Goal: Task Accomplishment & Management: Use online tool/utility

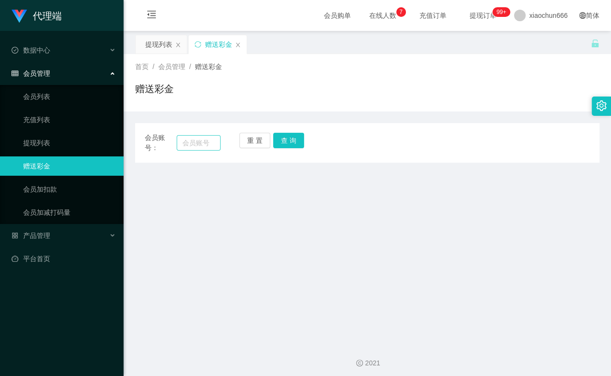
click at [189, 142] on input "text" at bounding box center [199, 142] width 44 height 15
type input "yongjian"
click at [296, 140] on button "查 询" at bounding box center [288, 140] width 31 height 15
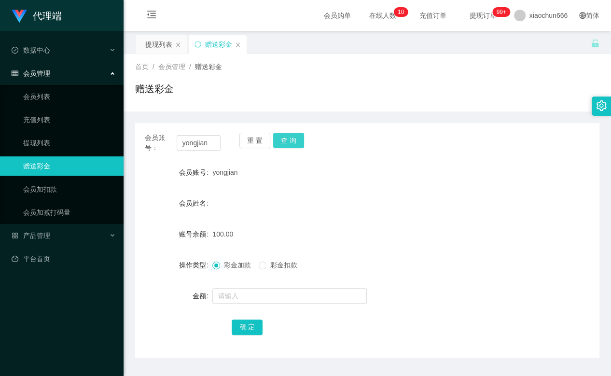
click at [289, 142] on button "查 询" at bounding box center [288, 140] width 31 height 15
click at [289, 137] on button "查 询" at bounding box center [288, 140] width 31 height 15
click at [242, 298] on input "text" at bounding box center [290, 295] width 155 height 15
type input "100"
click at [234, 317] on div "确 定" at bounding box center [367, 326] width 271 height 19
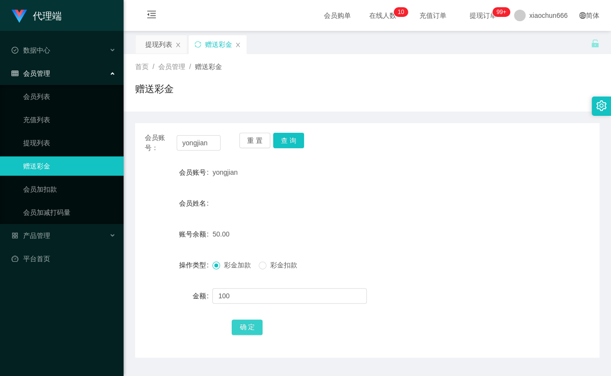
click at [245, 326] on button "确 定" at bounding box center [247, 327] width 31 height 15
click at [49, 142] on link "提现列表" at bounding box center [69, 142] width 93 height 19
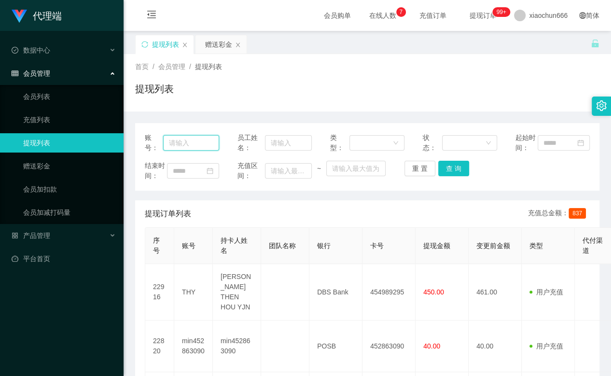
click at [188, 146] on input "text" at bounding box center [191, 142] width 56 height 15
paste input "yongjian"
type input "yongjian"
click at [466, 176] on button "查 询" at bounding box center [454, 168] width 31 height 15
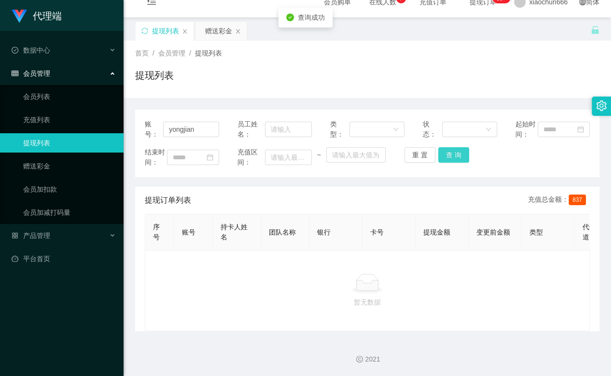
scroll to position [41, 0]
click at [448, 147] on button "查 询" at bounding box center [454, 154] width 31 height 15
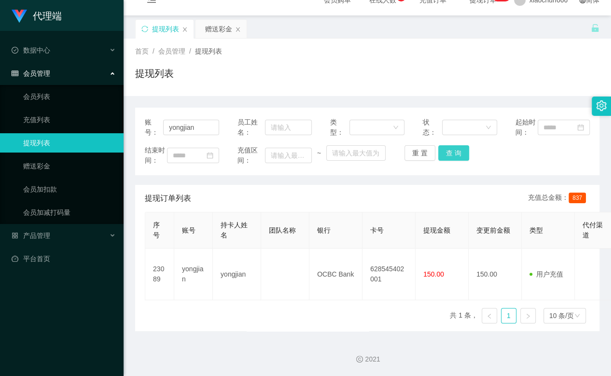
scroll to position [35, 0]
click at [45, 80] on div "会员管理" at bounding box center [62, 73] width 124 height 19
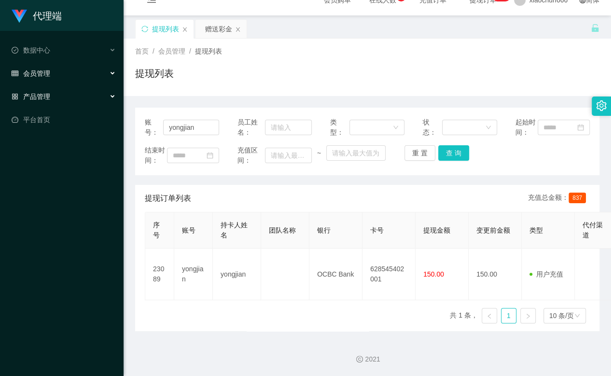
click at [47, 95] on span "产品管理" at bounding box center [31, 97] width 39 height 8
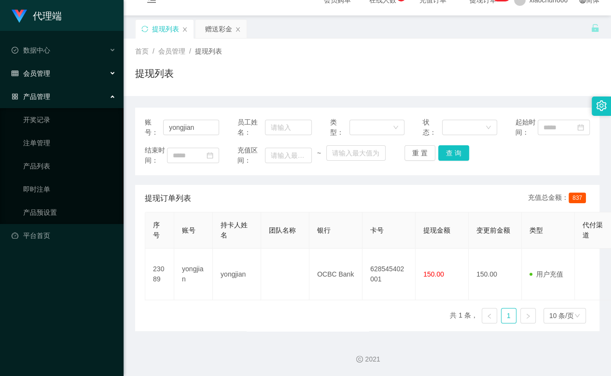
click at [52, 95] on div "产品管理" at bounding box center [62, 96] width 124 height 19
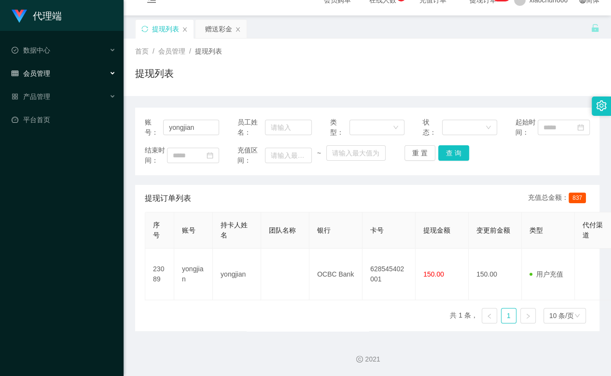
click at [52, 79] on div "会员管理" at bounding box center [62, 73] width 124 height 19
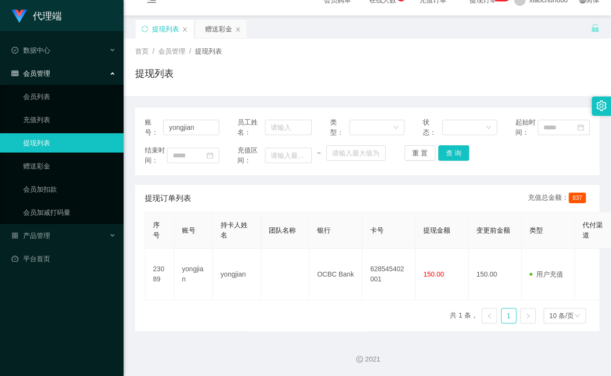
click at [43, 72] on span "会员管理" at bounding box center [31, 74] width 39 height 8
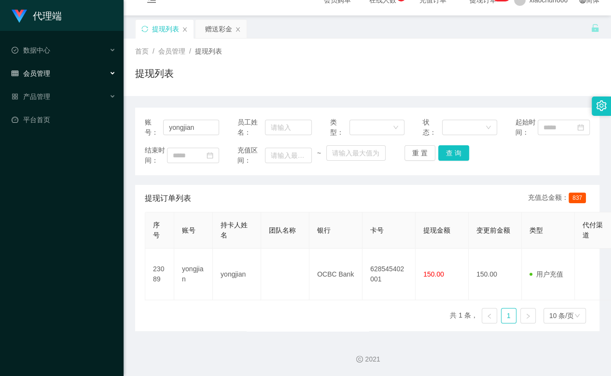
click at [49, 130] on ul "数据中心 会员管理 会员列表 充值列表 提现列表 赠送彩金 会员加扣款 会员加减打码量 产品管理 开奖记录 注单管理 产品列表 即时注单 产品预设置 平台首页" at bounding box center [62, 85] width 124 height 108
click at [49, 127] on link "平台首页" at bounding box center [64, 119] width 104 height 19
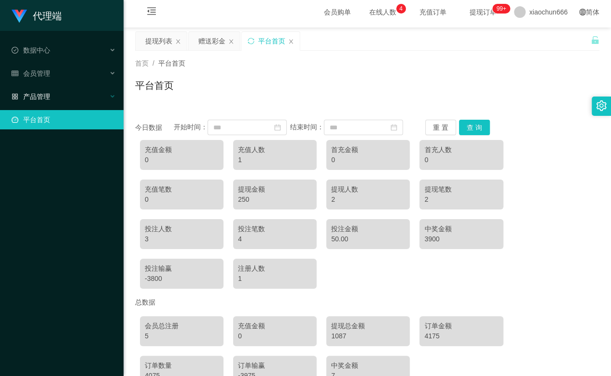
scroll to position [35, 0]
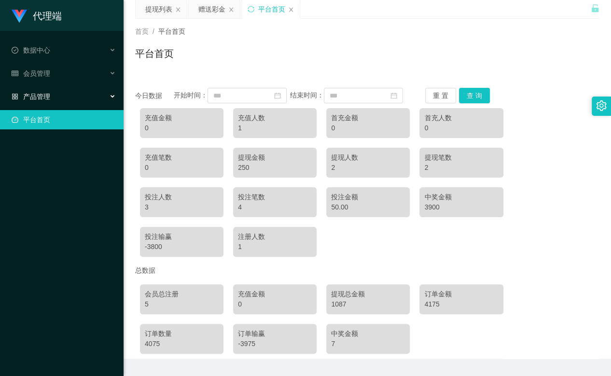
click at [50, 96] on div "产品管理" at bounding box center [62, 96] width 124 height 19
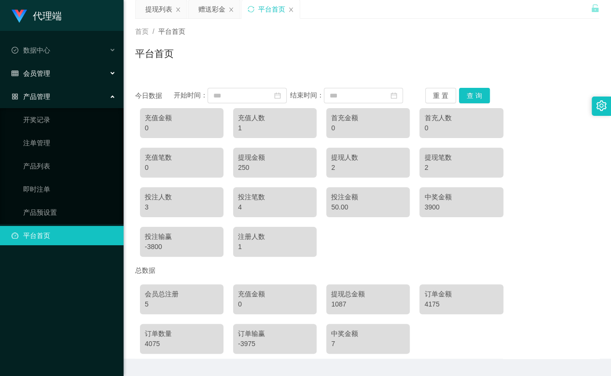
click at [35, 71] on span "会员管理" at bounding box center [31, 74] width 39 height 8
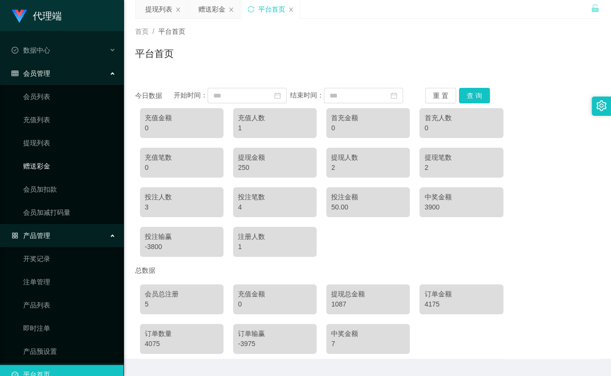
click at [48, 166] on link "赠送彩金" at bounding box center [69, 165] width 93 height 19
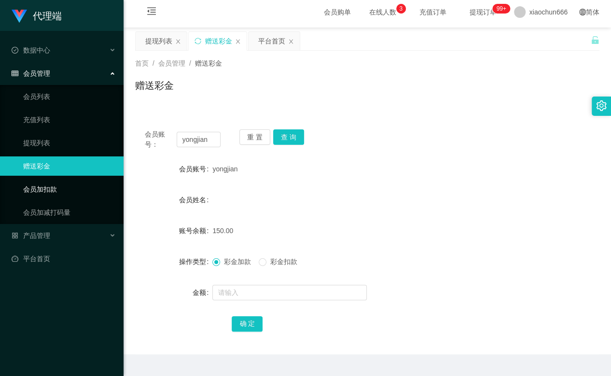
scroll to position [26, 0]
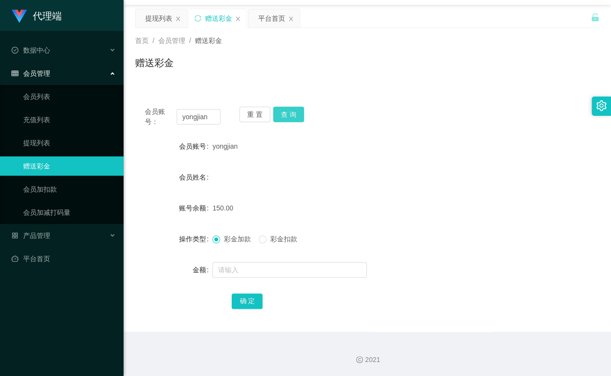
click at [286, 114] on button "查 询" at bounding box center [288, 114] width 31 height 15
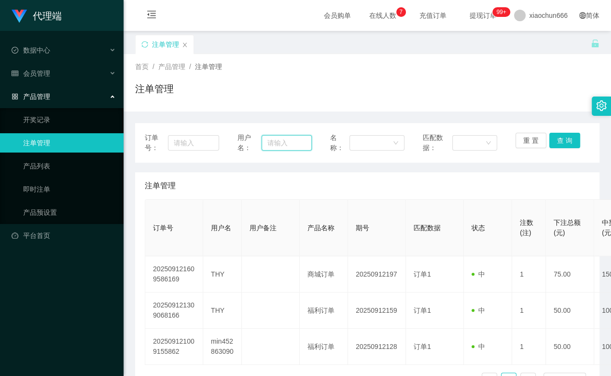
click at [284, 146] on input "text" at bounding box center [287, 142] width 50 height 15
paste input "yongjian"
type input "yongjian"
click at [550, 135] on button "查 询" at bounding box center [565, 140] width 31 height 15
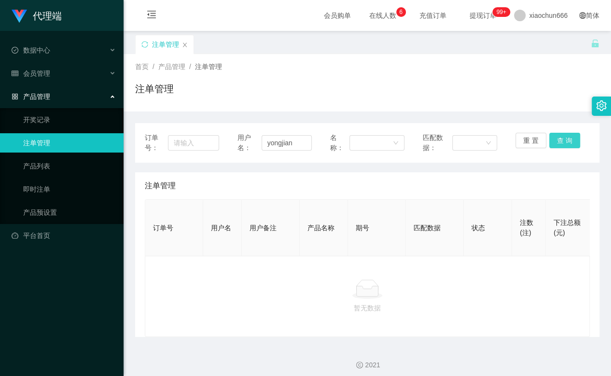
drag, startPoint x: 566, startPoint y: 139, endPoint x: 560, endPoint y: 139, distance: 5.8
click at [565, 138] on button "查 询" at bounding box center [565, 140] width 31 height 15
click at [569, 135] on button "查 询" at bounding box center [565, 140] width 31 height 15
click at [566, 137] on button "查 询" at bounding box center [565, 140] width 31 height 15
click at [566, 137] on div "重 置 查 询" at bounding box center [553, 143] width 74 height 20
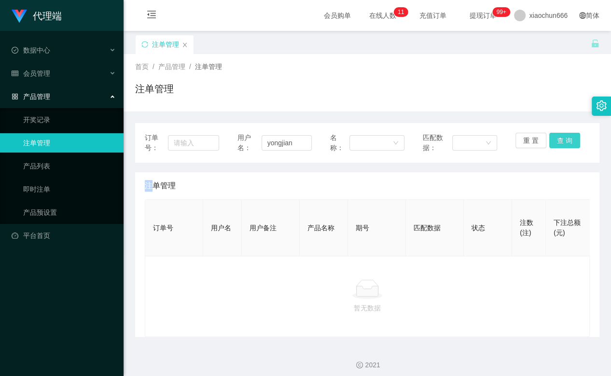
click at [566, 137] on button "查 询" at bounding box center [565, 140] width 31 height 15
click at [566, 137] on div "重 置 查 询" at bounding box center [553, 143] width 74 height 20
click at [566, 137] on button "查 询" at bounding box center [565, 140] width 31 height 15
click at [566, 137] on div "重 置 查 询" at bounding box center [553, 143] width 74 height 20
click at [566, 137] on button "查 询" at bounding box center [565, 140] width 31 height 15
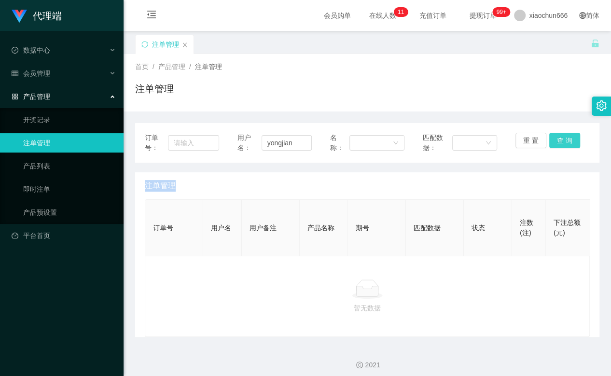
click at [566, 137] on button "查 询" at bounding box center [565, 140] width 31 height 15
click at [566, 137] on div "重 置 查 询" at bounding box center [553, 143] width 74 height 20
click at [566, 142] on button "查 询" at bounding box center [565, 140] width 31 height 15
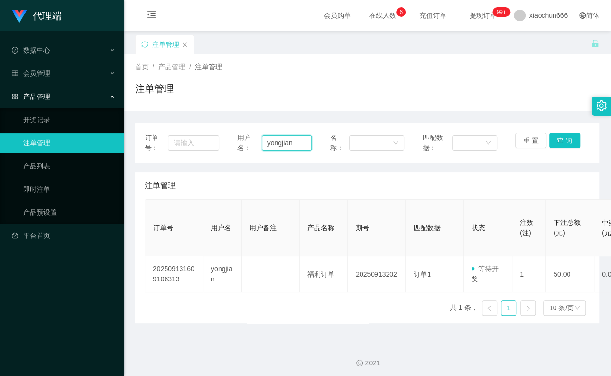
click at [284, 142] on input "yongjian" at bounding box center [287, 142] width 50 height 15
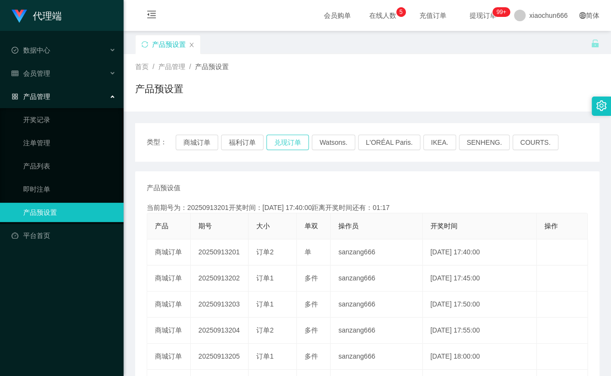
click at [286, 146] on button "兑现订单" at bounding box center [288, 142] width 43 height 15
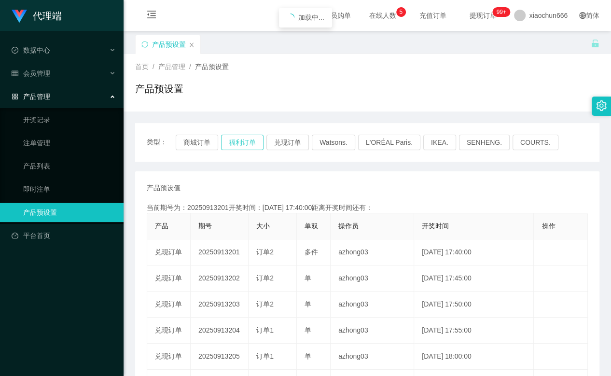
click at [250, 143] on button "福利订单" at bounding box center [242, 142] width 43 height 15
click at [285, 145] on button "兑现订单" at bounding box center [288, 142] width 43 height 15
click at [235, 142] on button "福利订单" at bounding box center [242, 142] width 43 height 15
click at [248, 144] on button "福利订单" at bounding box center [242, 142] width 43 height 15
click at [246, 150] on div "类型： 商城订单 福利订单 兑现订单 Watsons. L'ORÉAL Paris. IKEA. SENHENG. COURTS." at bounding box center [367, 142] width 465 height 39
